Goal: Find specific page/section: Find specific page/section

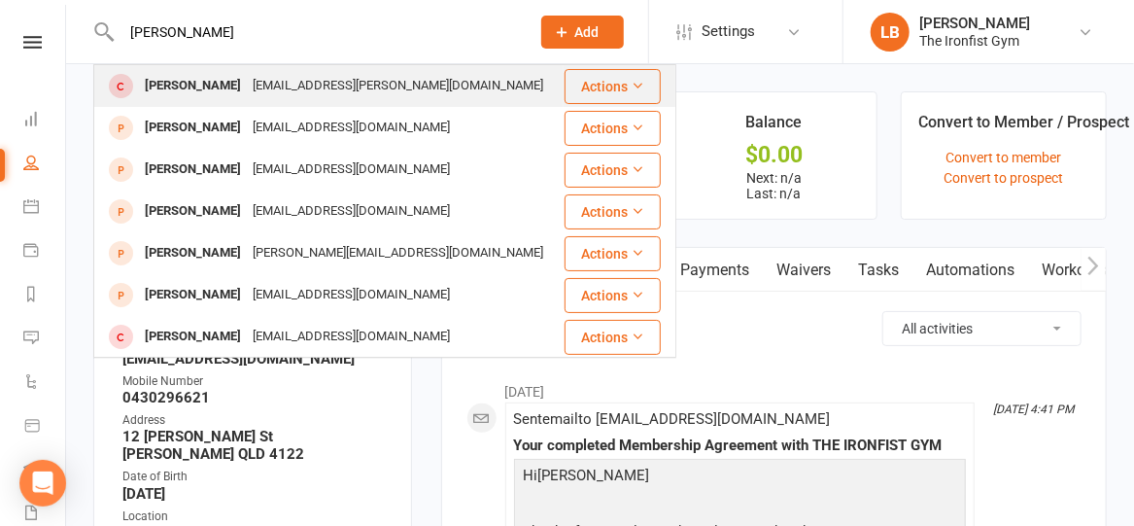
type input "[PERSON_NAME]"
click at [347, 83] on div "[EMAIL_ADDRESS][PERSON_NAME][DOMAIN_NAME]" at bounding box center [398, 86] width 302 height 28
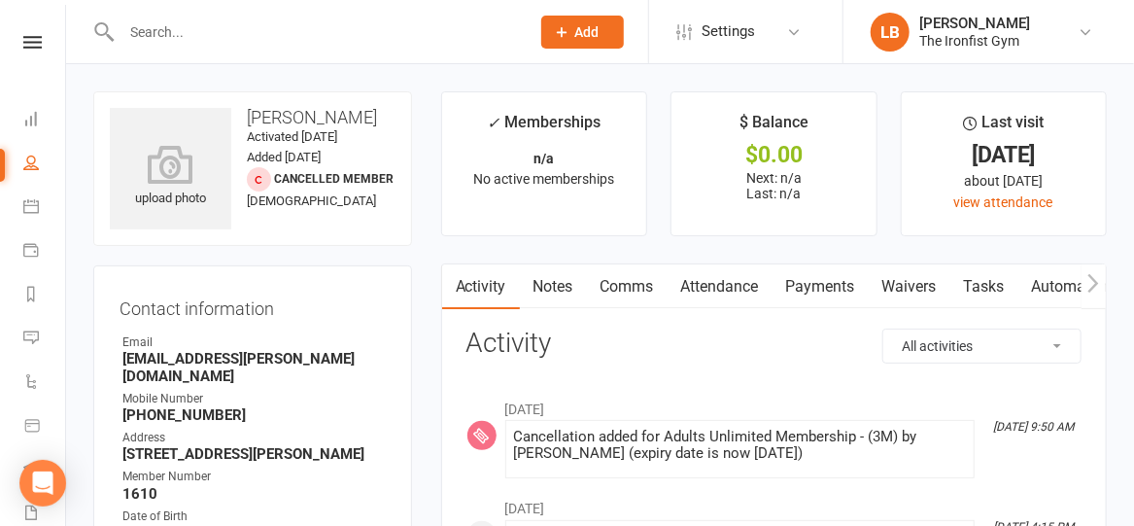
click at [262, 35] on input "text" at bounding box center [316, 31] width 400 height 27
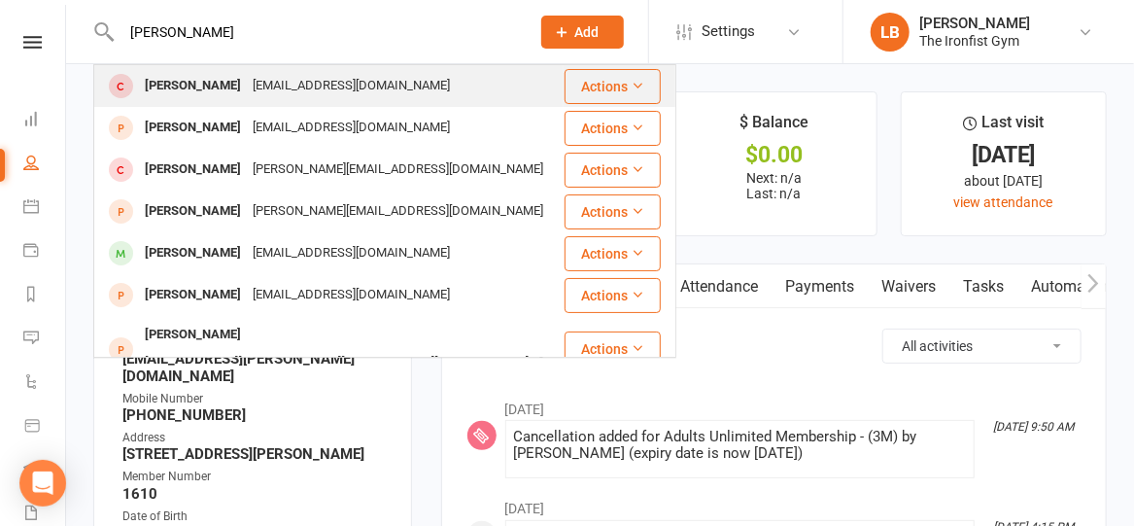
type input "[PERSON_NAME]"
click at [253, 82] on div "[EMAIL_ADDRESS][DOMAIN_NAME]" at bounding box center [351, 86] width 209 height 28
